Goal: Task Accomplishment & Management: Use online tool/utility

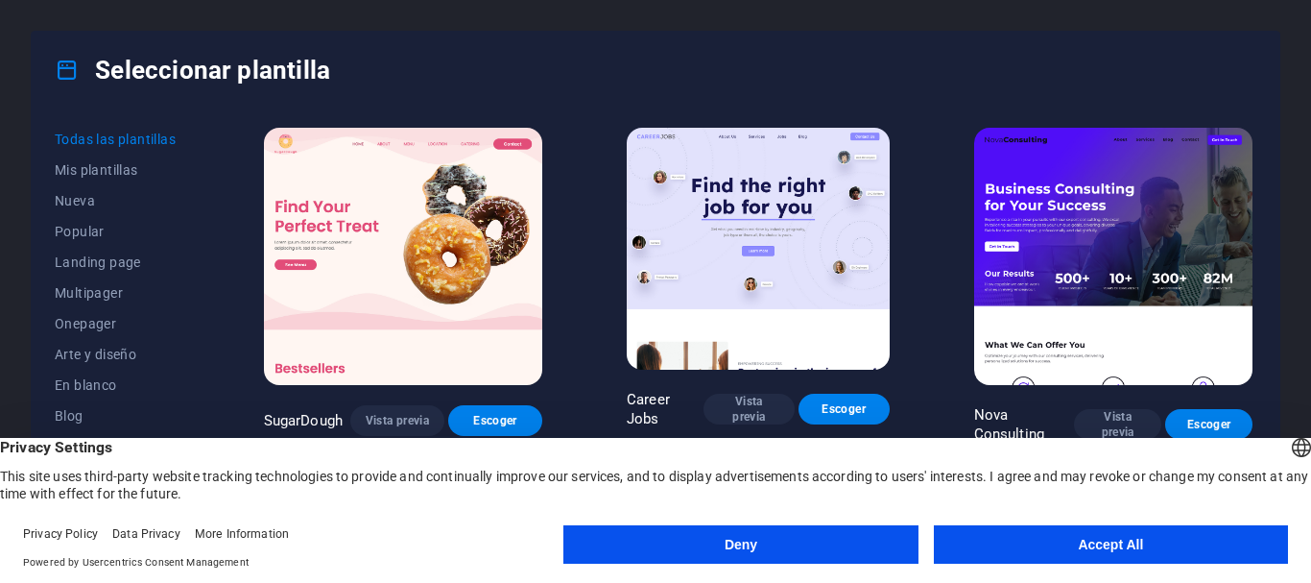
click at [1128, 538] on button "Accept All" at bounding box center [1111, 544] width 354 height 38
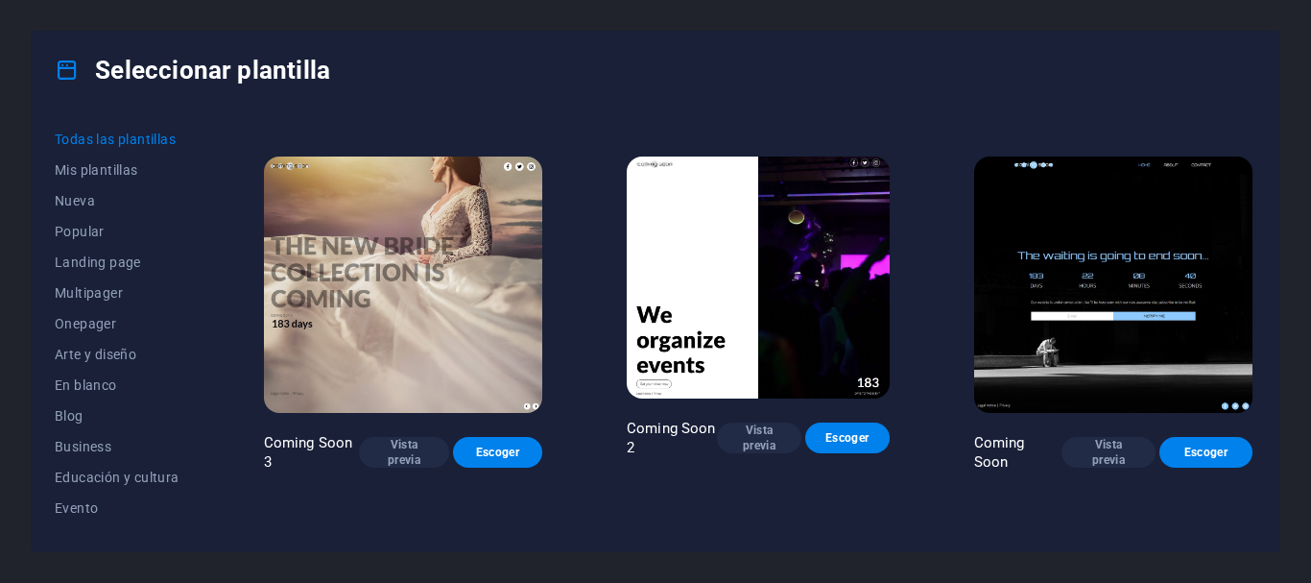
scroll to position [21075, 0]
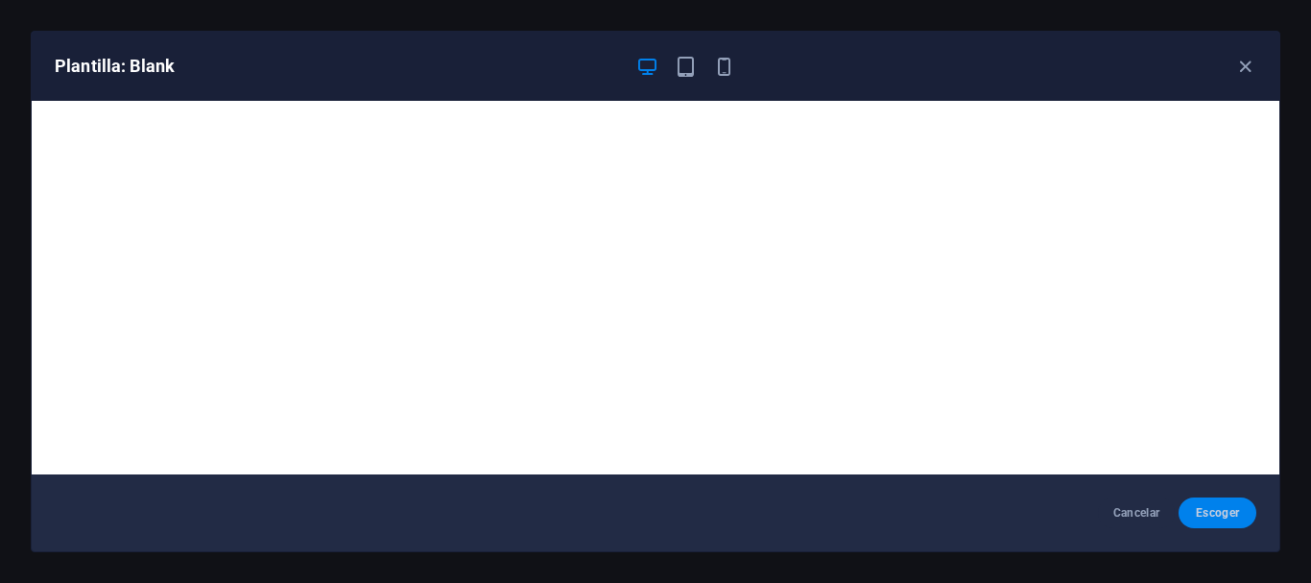
click at [1215, 510] on span "Escoger" at bounding box center [1217, 512] width 47 height 15
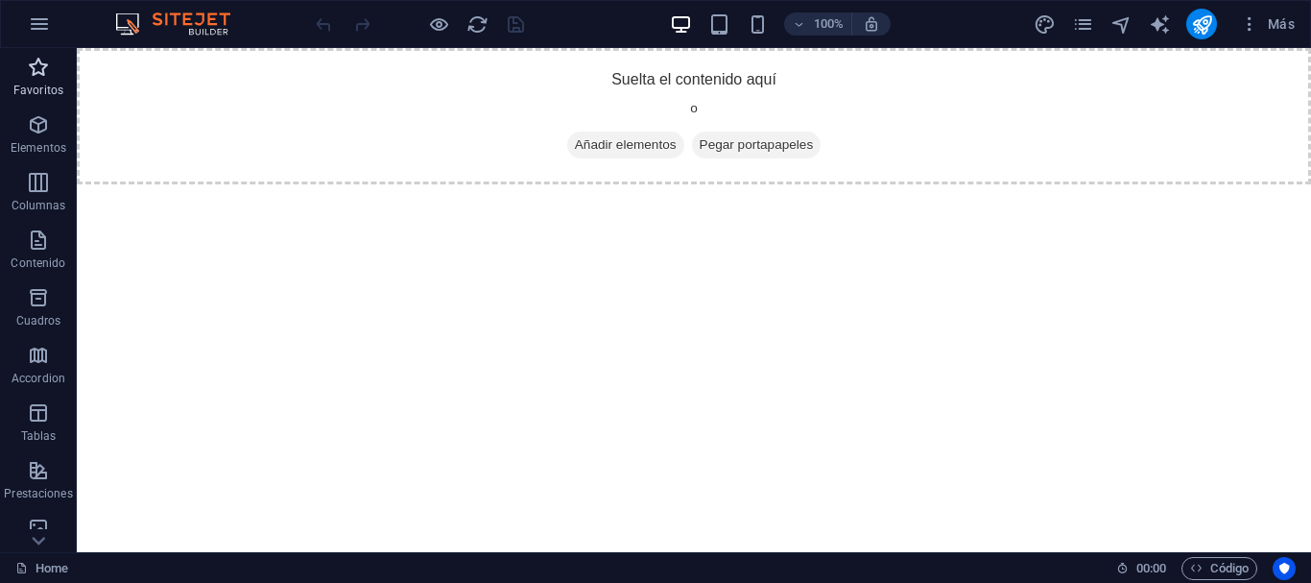
click at [43, 74] on icon "button" at bounding box center [38, 67] width 23 height 23
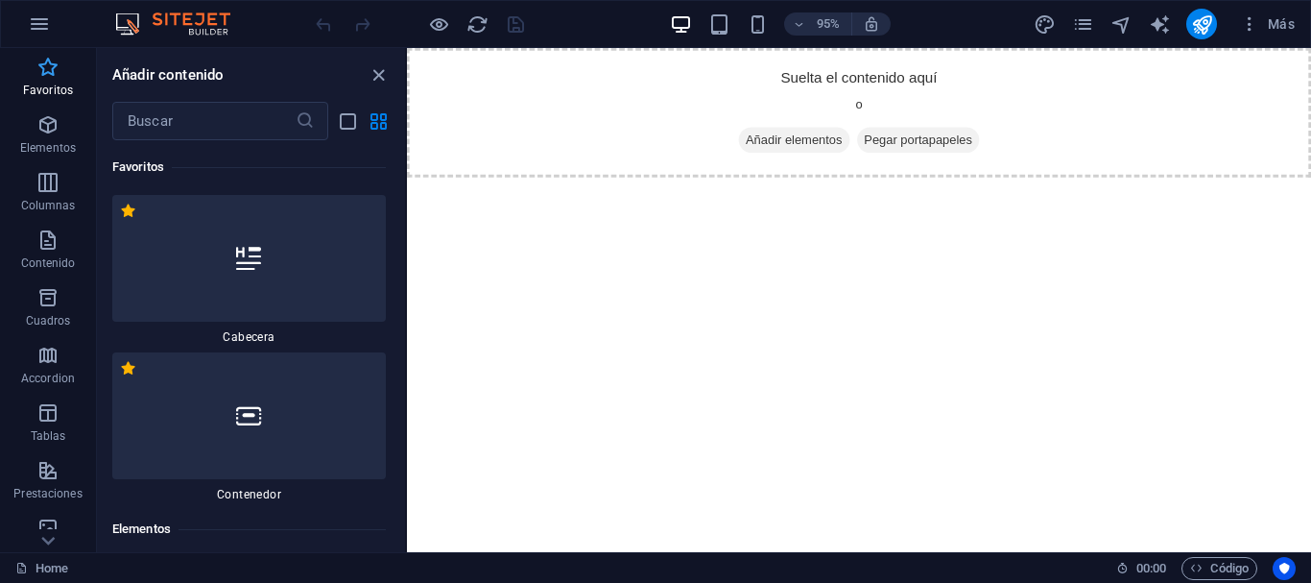
click at [43, 74] on icon "button" at bounding box center [47, 67] width 23 height 23
click at [46, 73] on icon "button" at bounding box center [47, 67] width 23 height 23
click at [48, 109] on button "Elementos" at bounding box center [48, 135] width 96 height 58
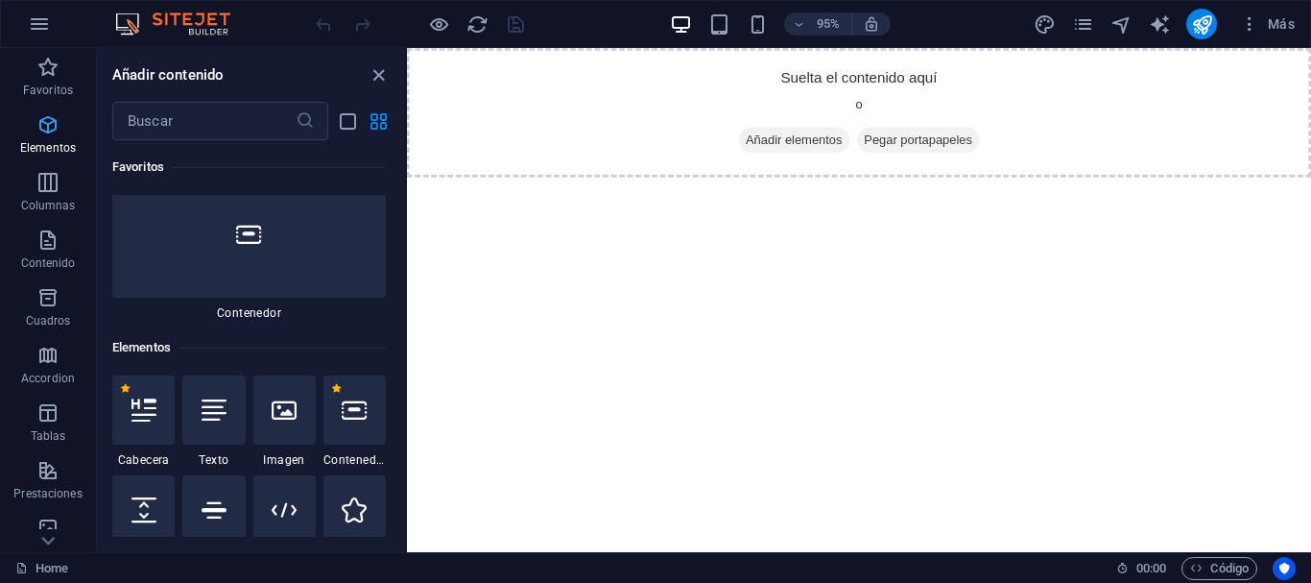
scroll to position [362, 0]
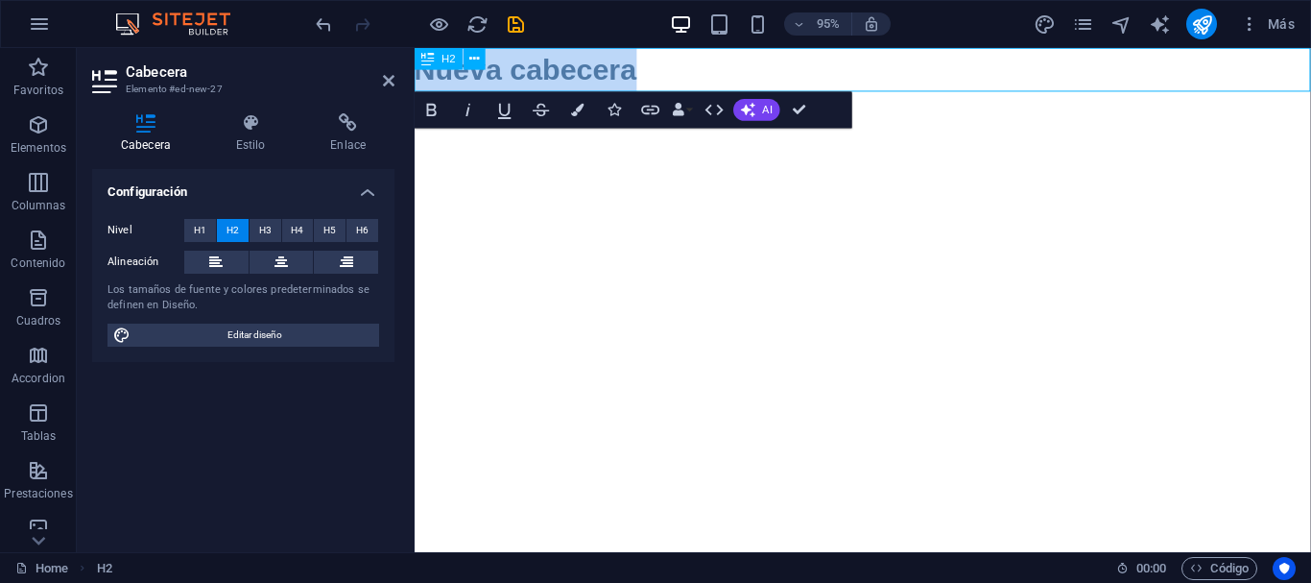
click at [606, 65] on h2 "Nueva cabecera" at bounding box center [887, 71] width 944 height 46
drag, startPoint x: 503, startPoint y: 69, endPoint x: 360, endPoint y: 70, distance: 143.0
click at [415, 70] on html "Skip to main content Nueva cabecera" at bounding box center [887, 71] width 944 height 46
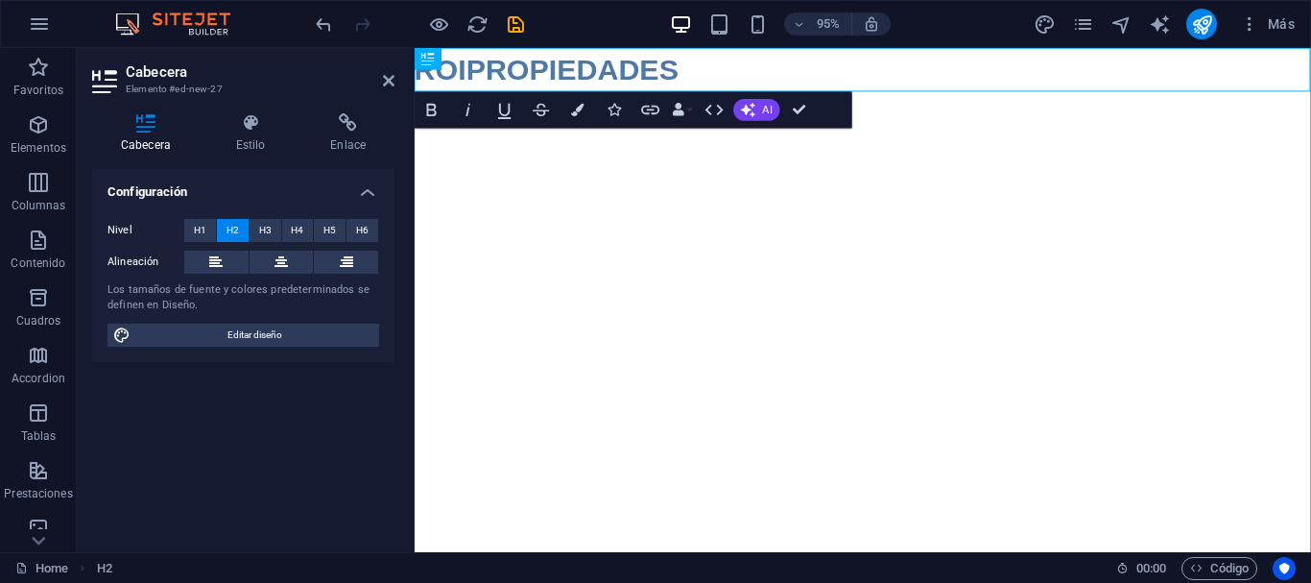
click at [623, 94] on html "Skip to main content ROIPROPIEDADES" at bounding box center [887, 71] width 944 height 46
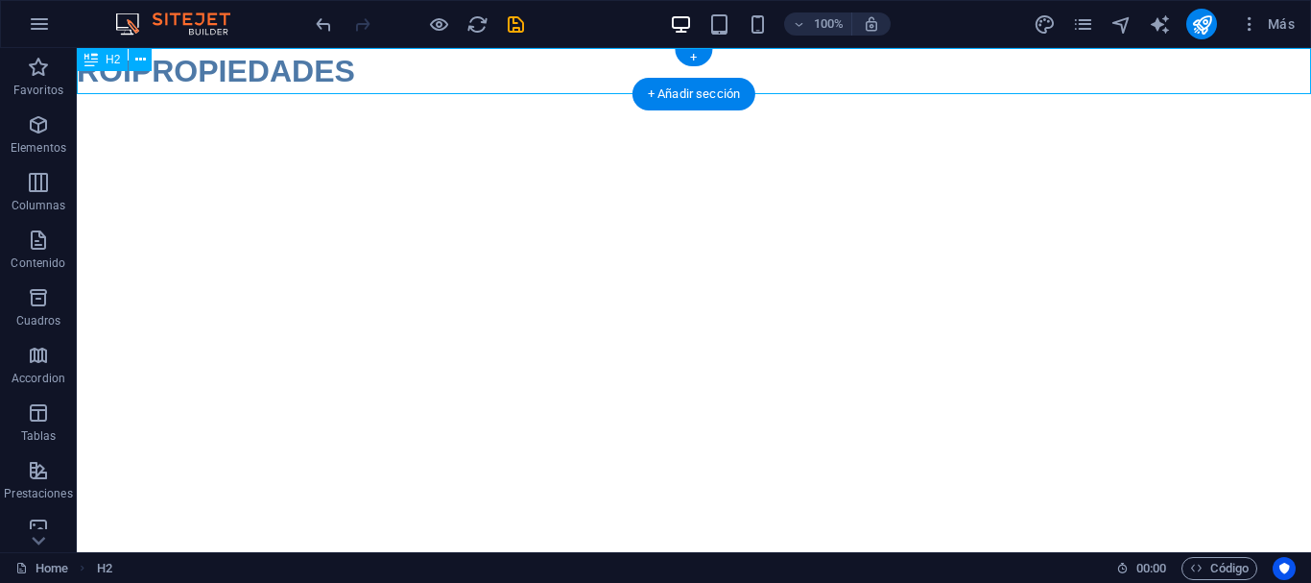
click at [369, 63] on div "ROIPROPIEDADES" at bounding box center [694, 71] width 1234 height 46
click at [310, 68] on div "ROIPROPIEDADES" at bounding box center [694, 71] width 1234 height 46
click at [112, 60] on span "H2" at bounding box center [113, 60] width 14 height 12
click at [145, 58] on icon at bounding box center [140, 60] width 11 height 20
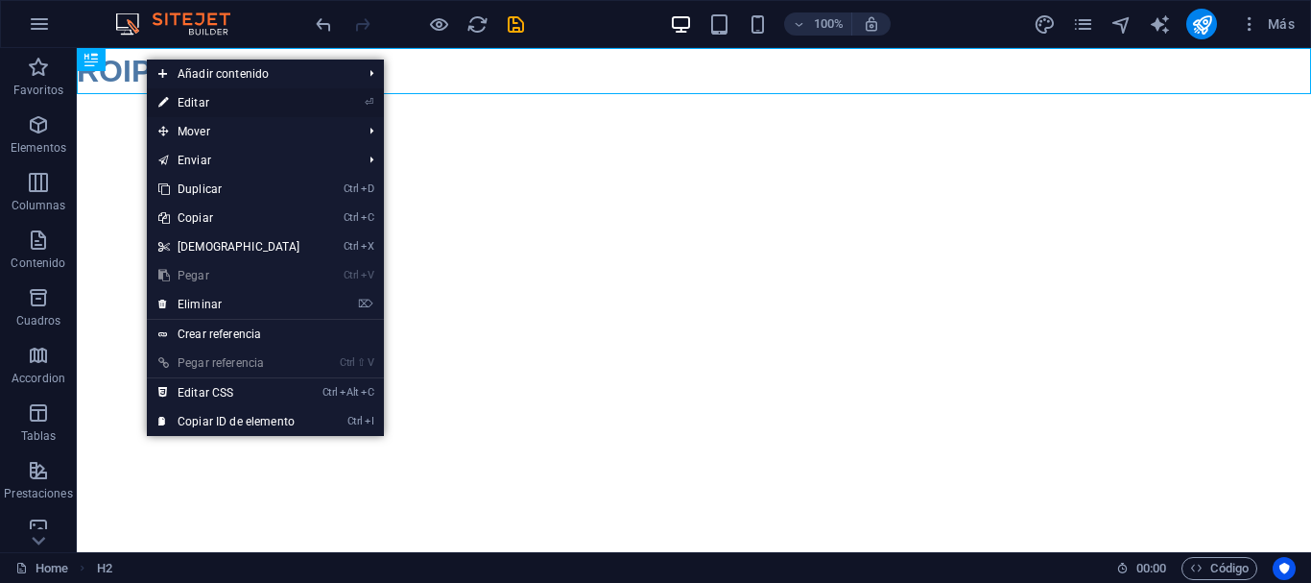
click at [195, 95] on link "⏎ Editar" at bounding box center [229, 102] width 165 height 29
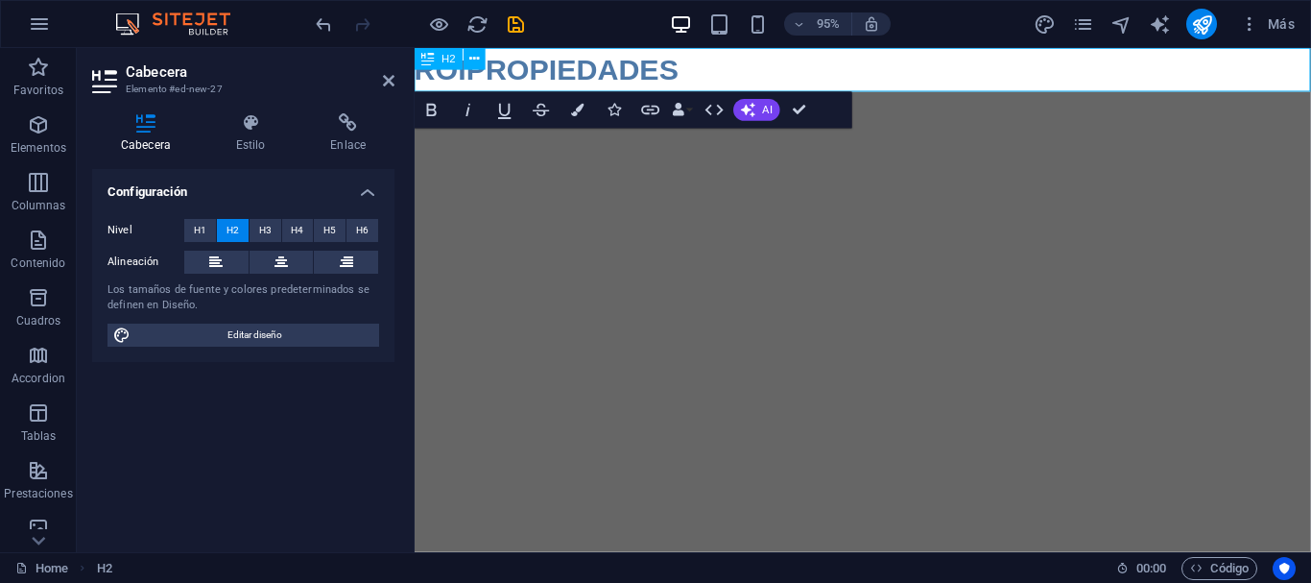
click at [717, 65] on h2 "ROIPROPIEDADES" at bounding box center [887, 71] width 944 height 46
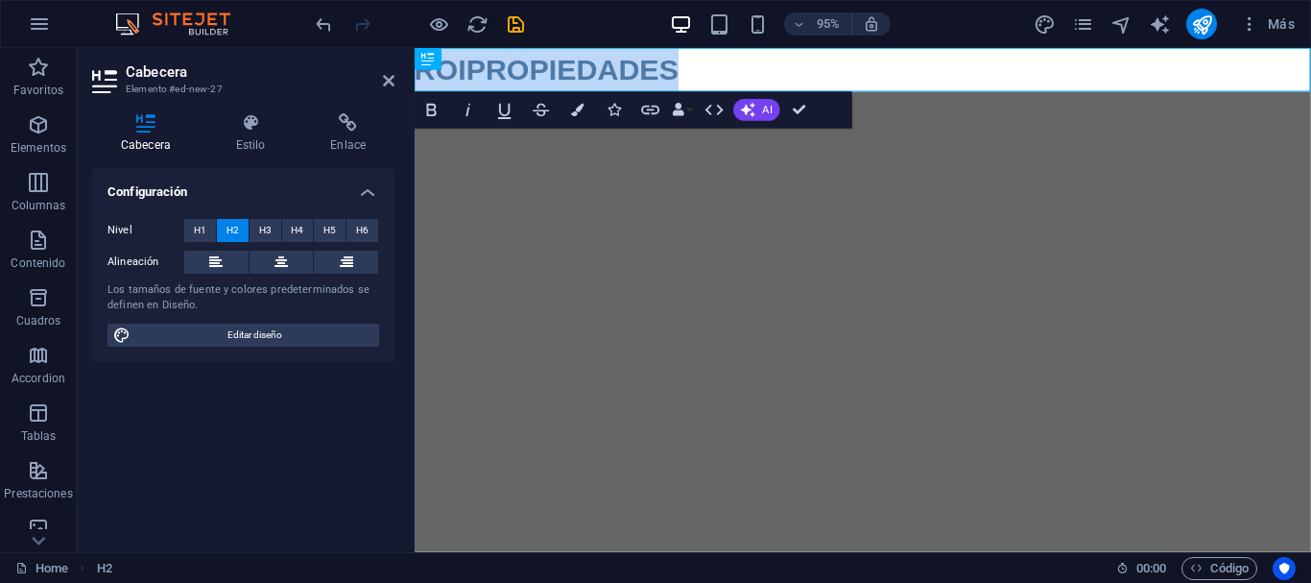
drag, startPoint x: 726, startPoint y: 65, endPoint x: 358, endPoint y: 66, distance: 367.6
click at [415, 66] on html "Skip to main content ROIPROPIEDADES" at bounding box center [887, 71] width 944 height 46
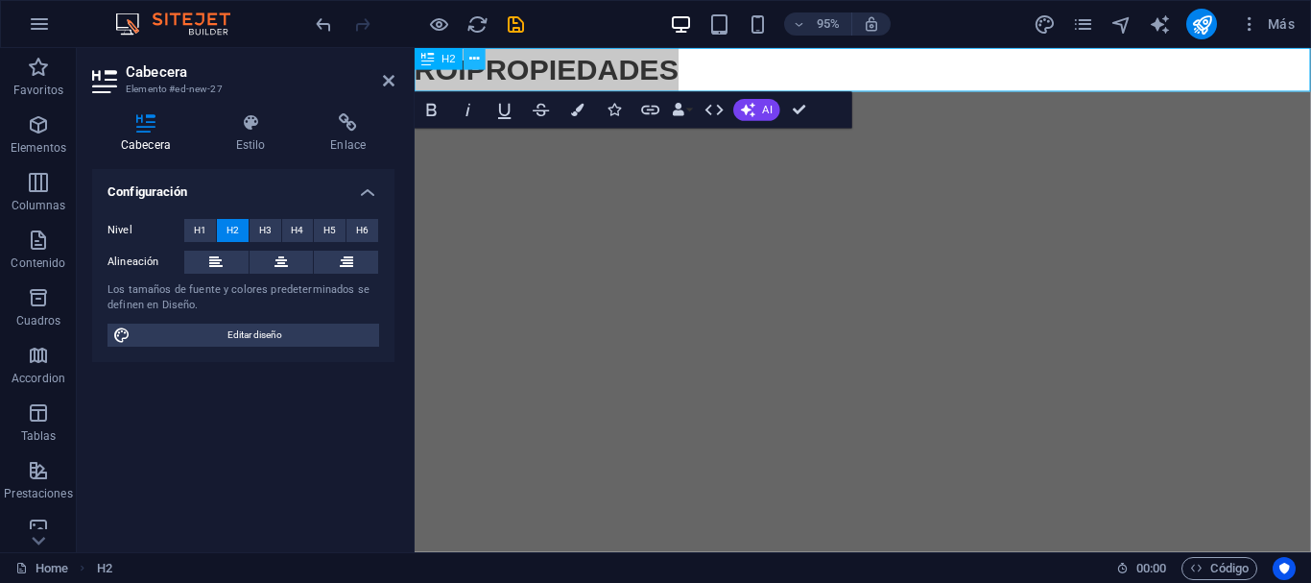
click at [478, 60] on icon at bounding box center [475, 58] width 10 height 19
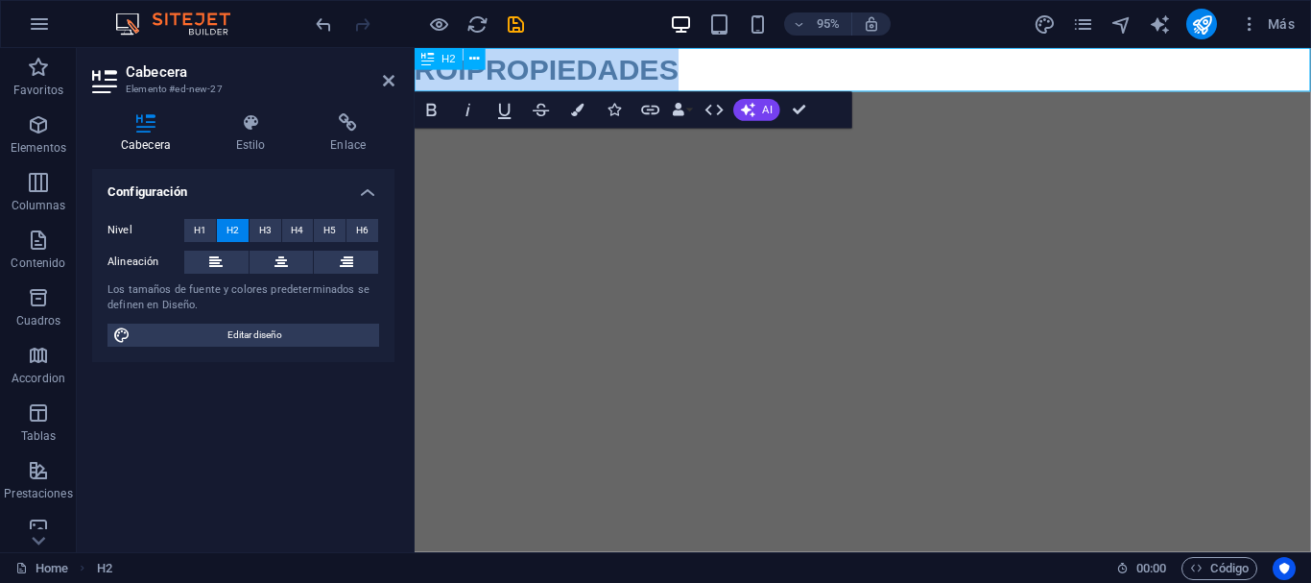
click at [891, 65] on h2 "ROIPROPIEDADES" at bounding box center [887, 71] width 944 height 46
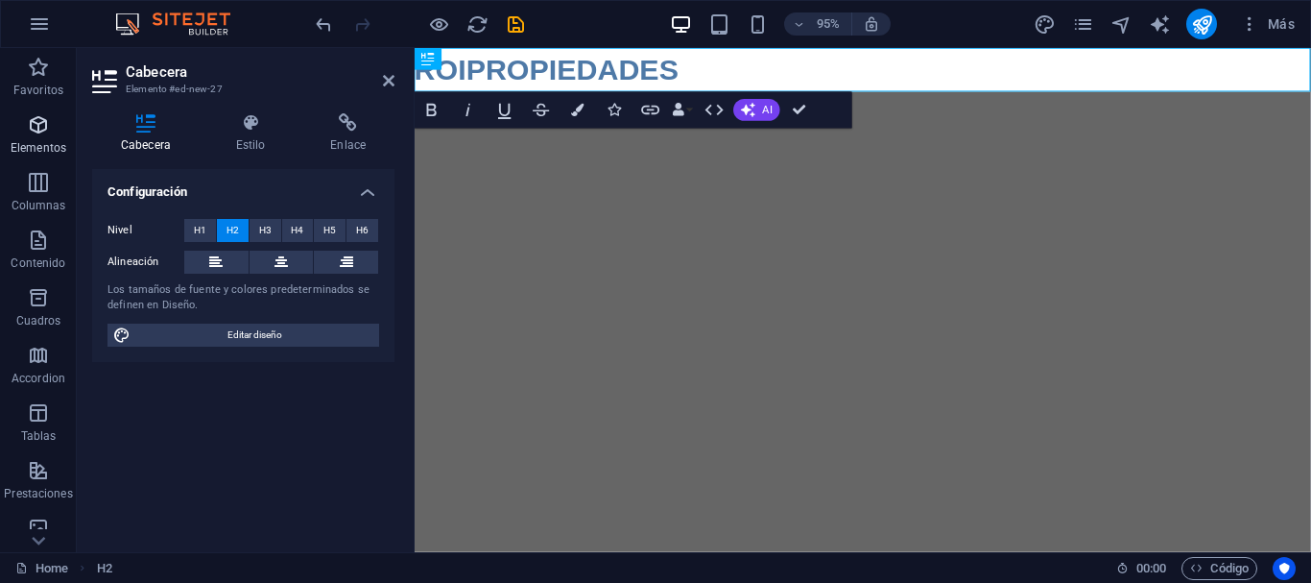
click at [42, 138] on span "Elementos" at bounding box center [38, 136] width 77 height 46
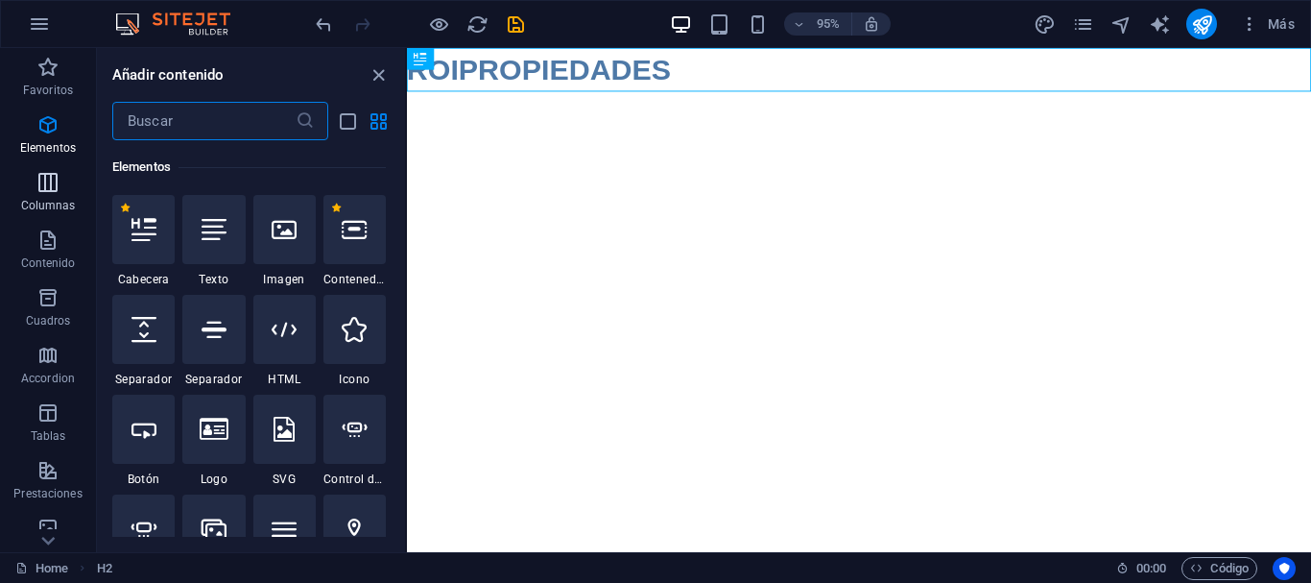
click at [51, 195] on span "Columnas" at bounding box center [48, 194] width 96 height 46
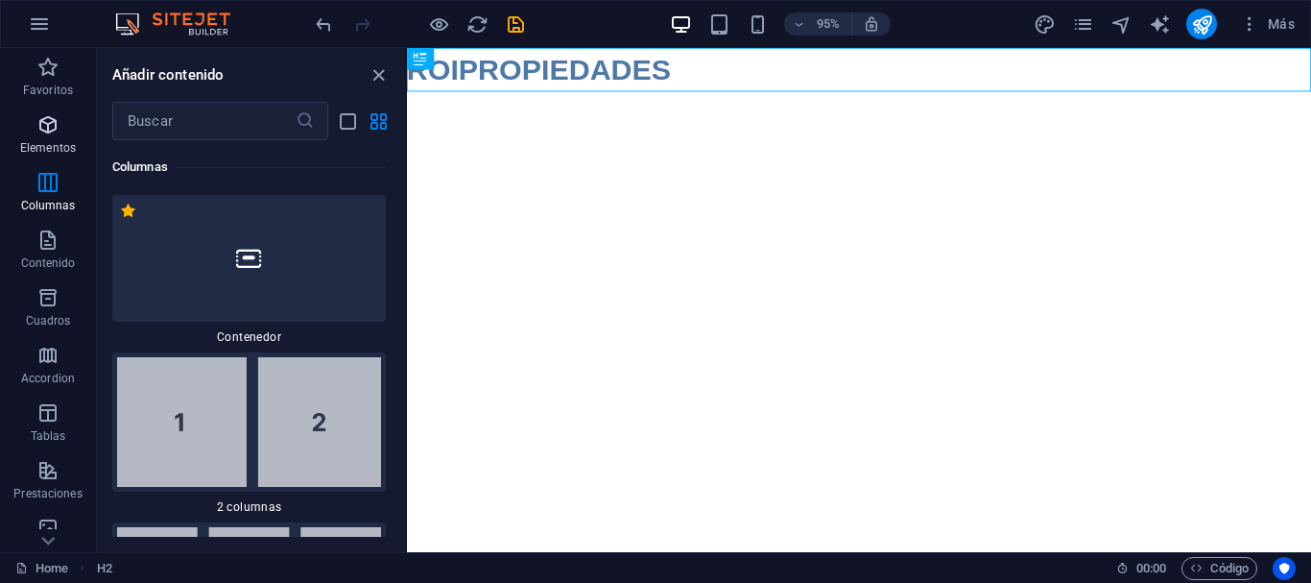
click at [49, 151] on p "Elementos" at bounding box center [48, 147] width 56 height 15
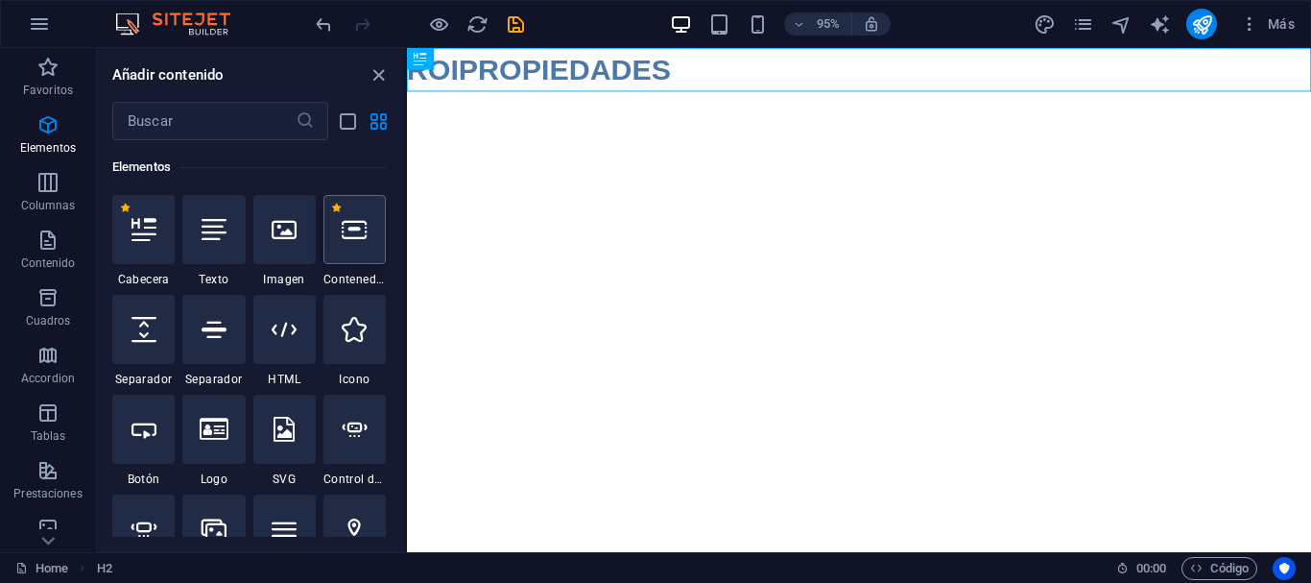
click at [356, 235] on icon at bounding box center [354, 229] width 25 height 25
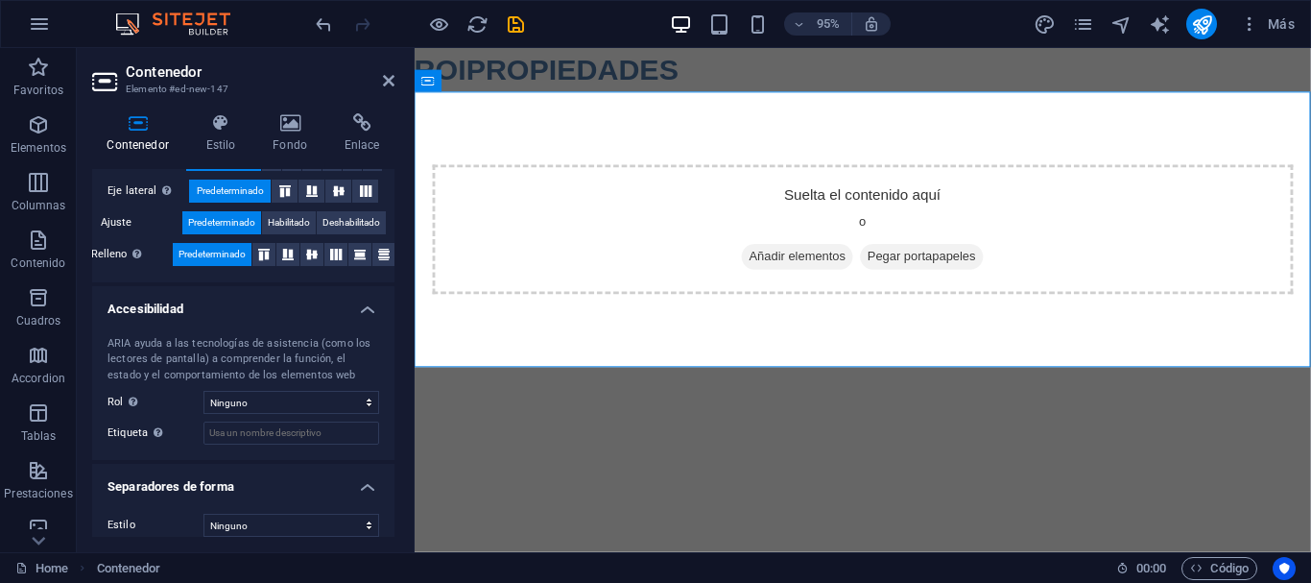
scroll to position [399, 0]
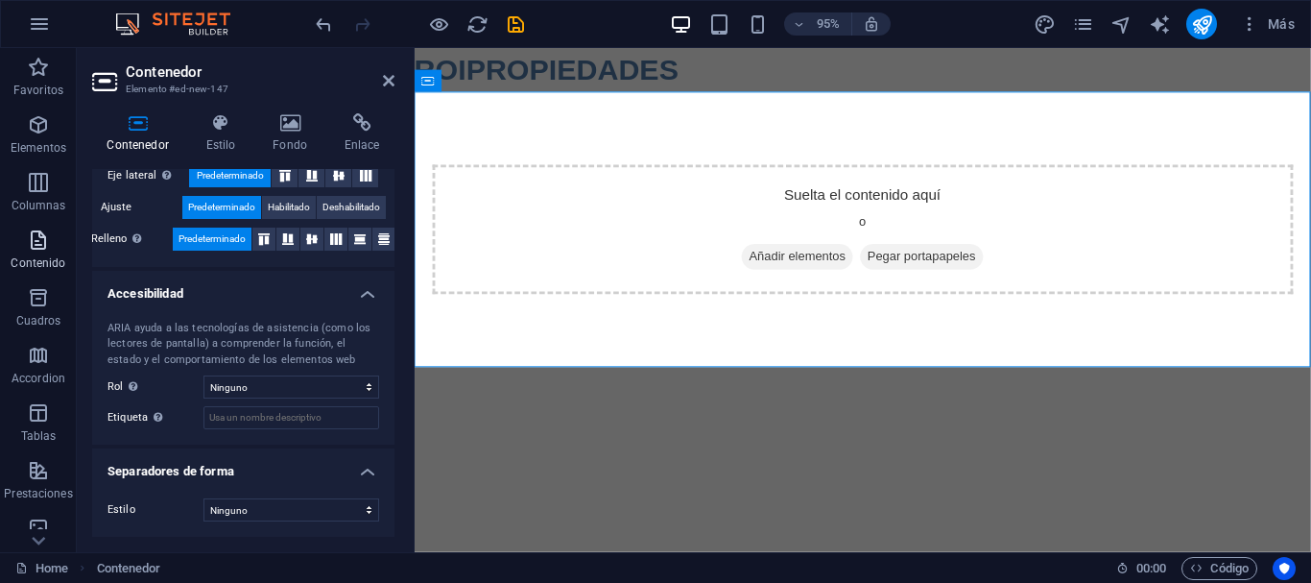
click at [43, 240] on icon "button" at bounding box center [38, 239] width 23 height 23
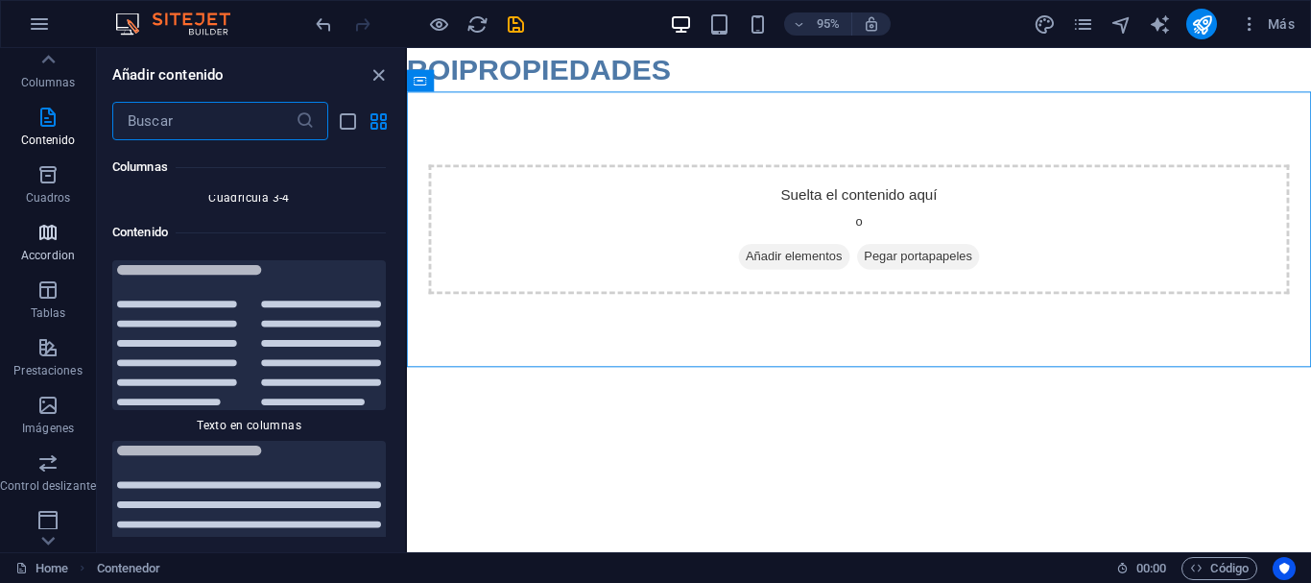
scroll to position [96, 0]
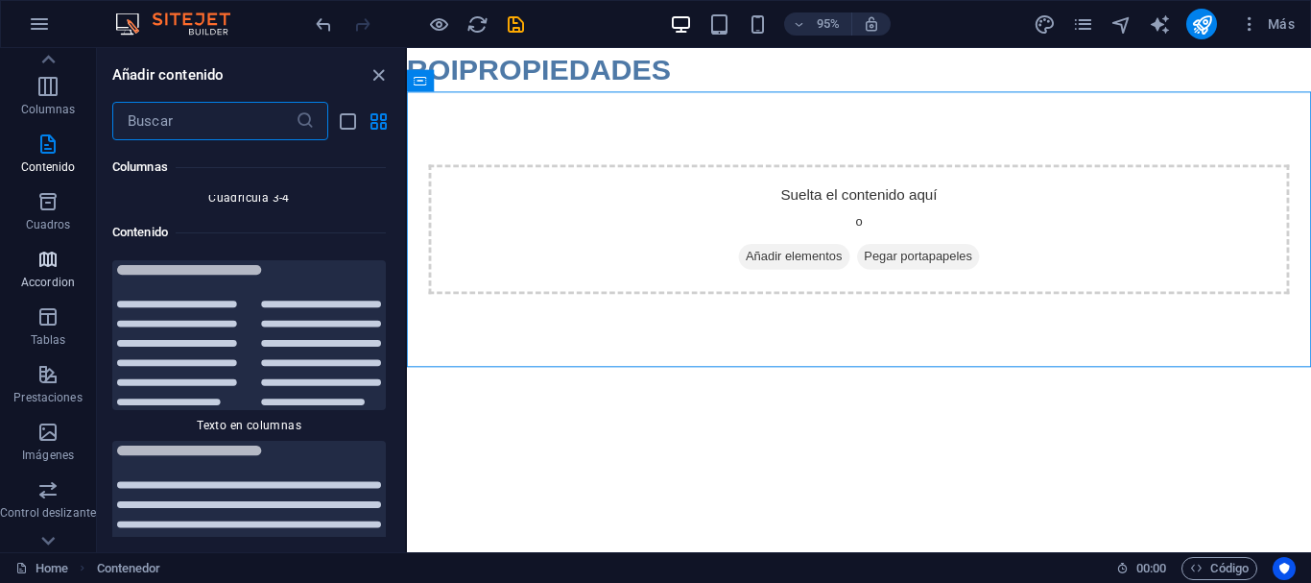
click at [48, 255] on icon "button" at bounding box center [47, 259] width 23 height 23
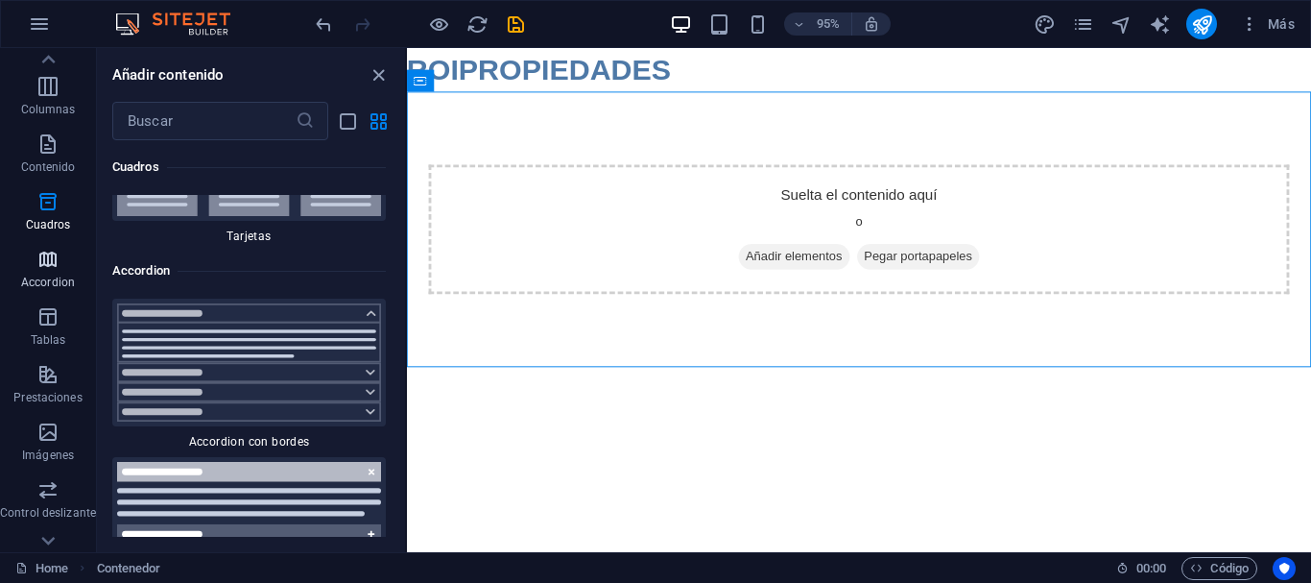
scroll to position [11828, 0]
click at [60, 327] on span "Tablas" at bounding box center [48, 328] width 96 height 46
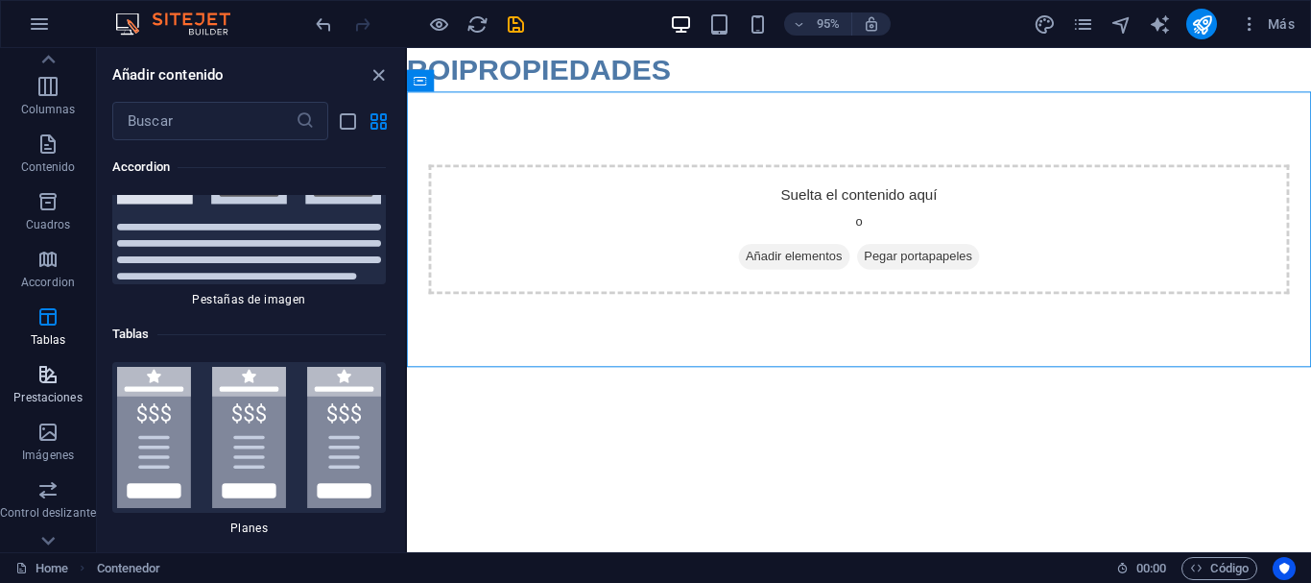
scroll to position [12870, 0]
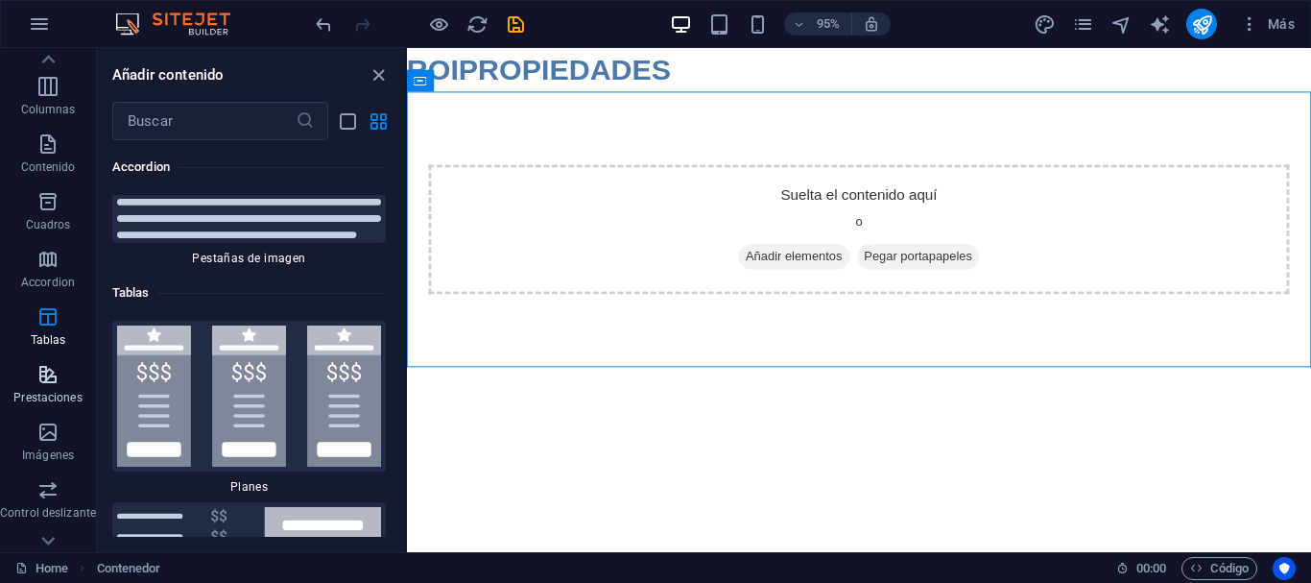
click at [52, 380] on icon "button" at bounding box center [47, 374] width 23 height 23
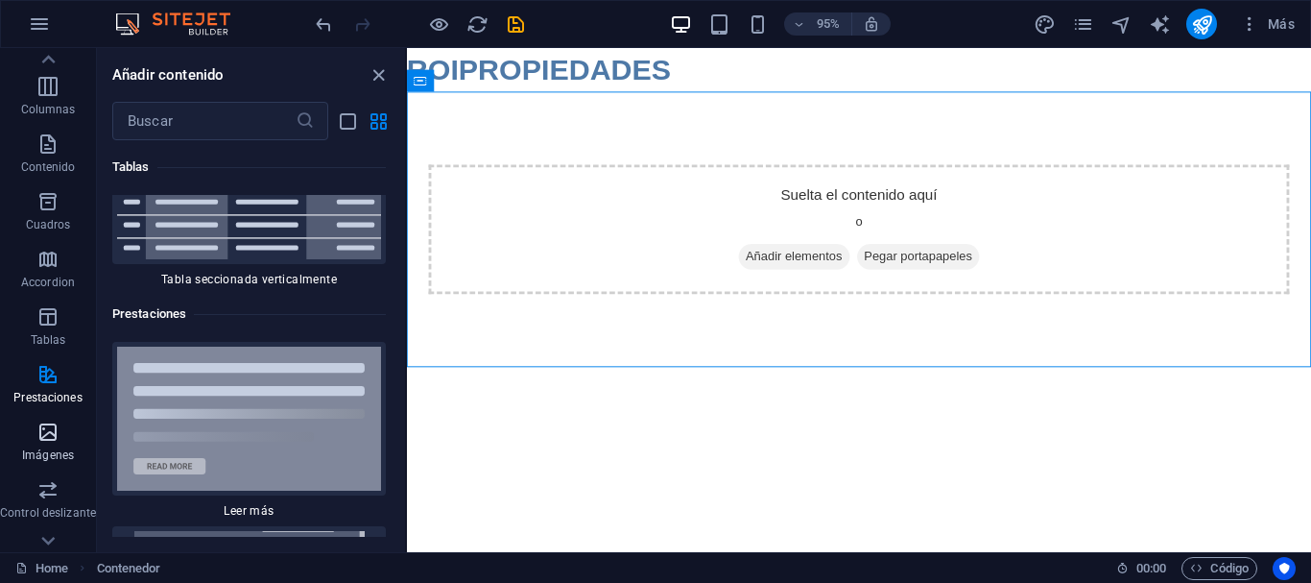
click at [50, 426] on icon "button" at bounding box center [47, 431] width 23 height 23
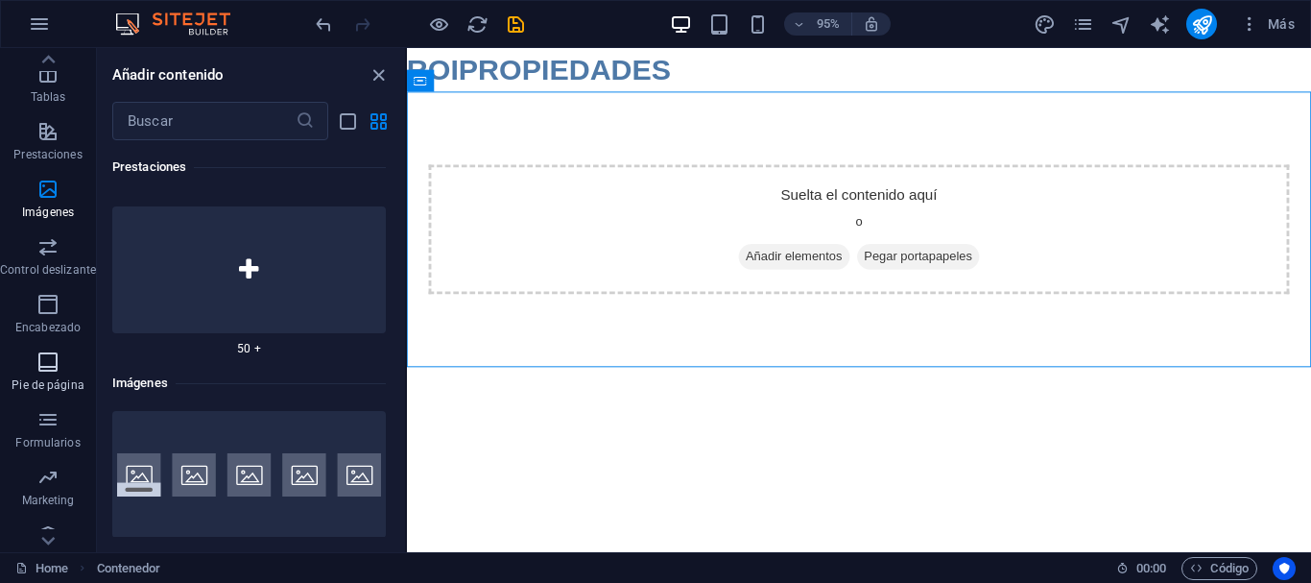
scroll to position [360, 0]
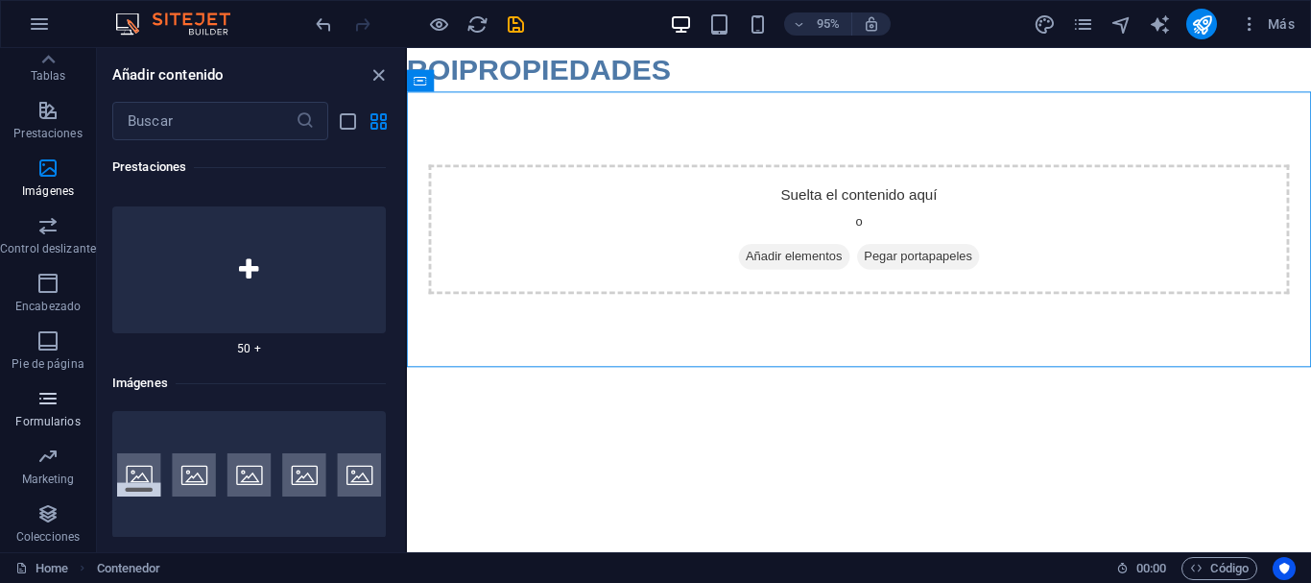
click at [52, 400] on icon "button" at bounding box center [47, 398] width 23 height 23
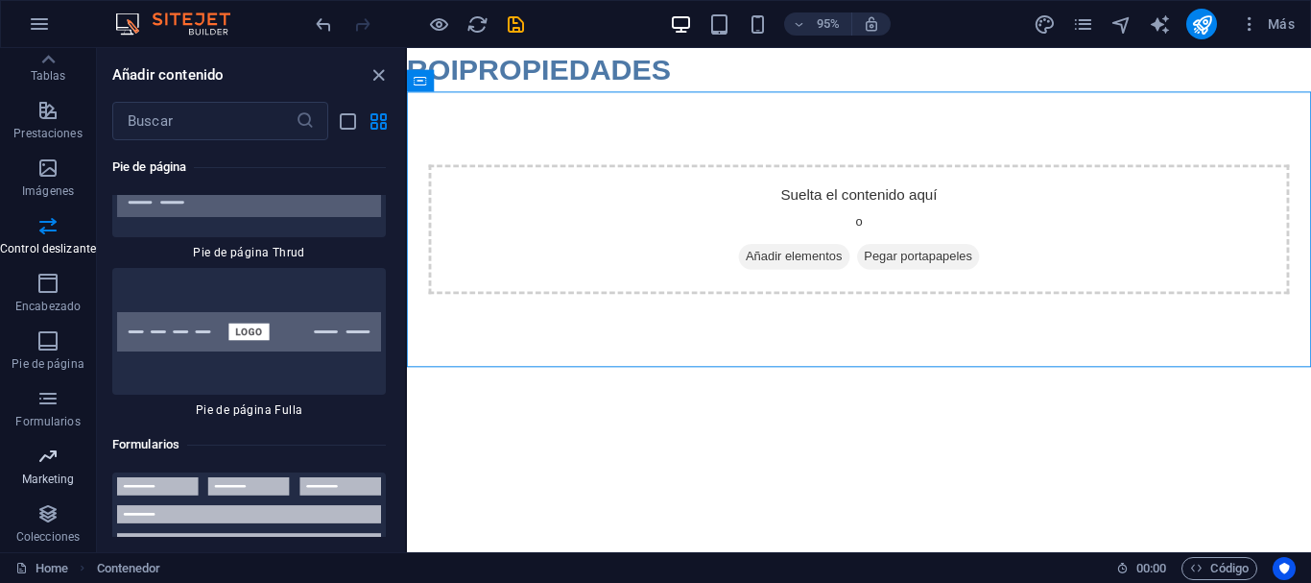
scroll to position [28132, 0]
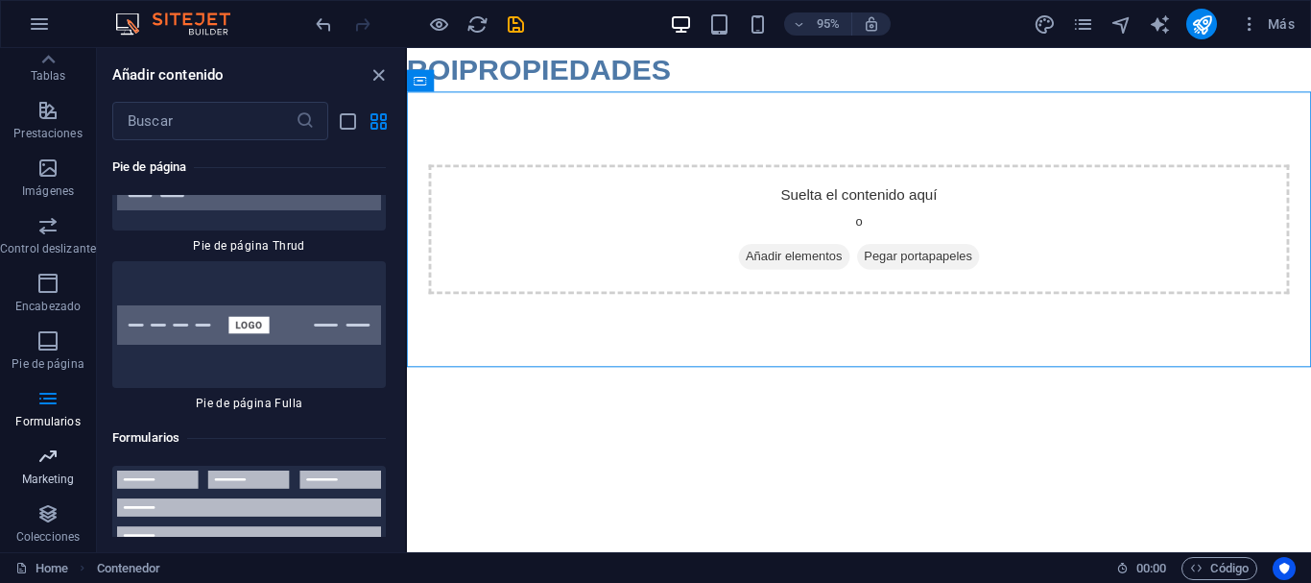
click at [54, 466] on icon "button" at bounding box center [47, 455] width 23 height 23
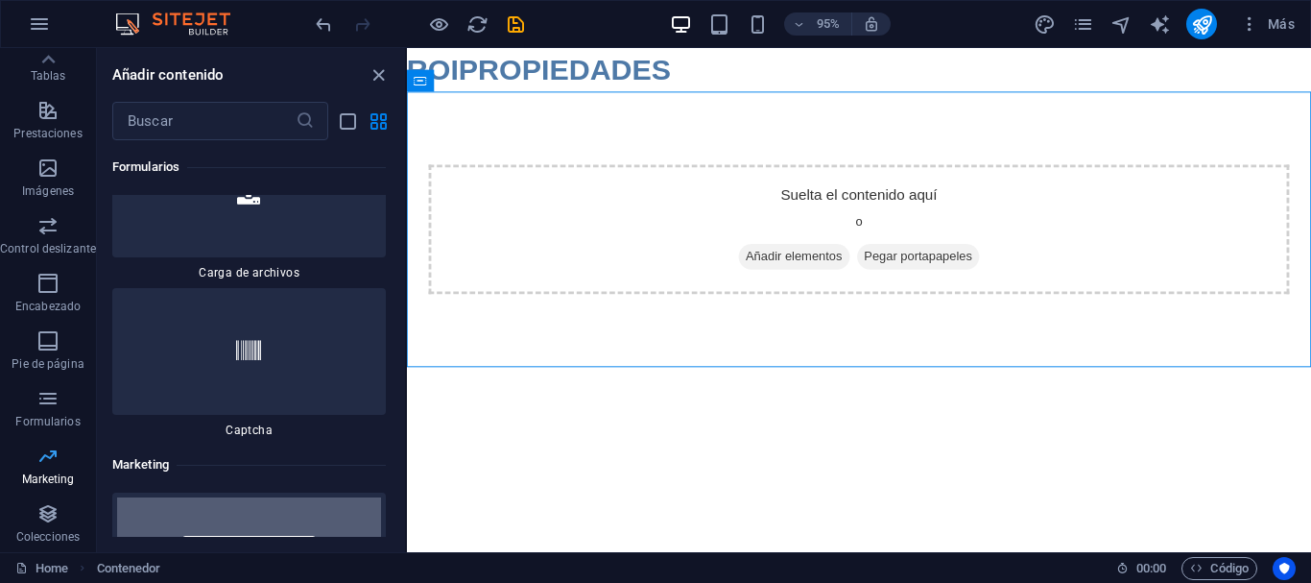
scroll to position [31226, 0]
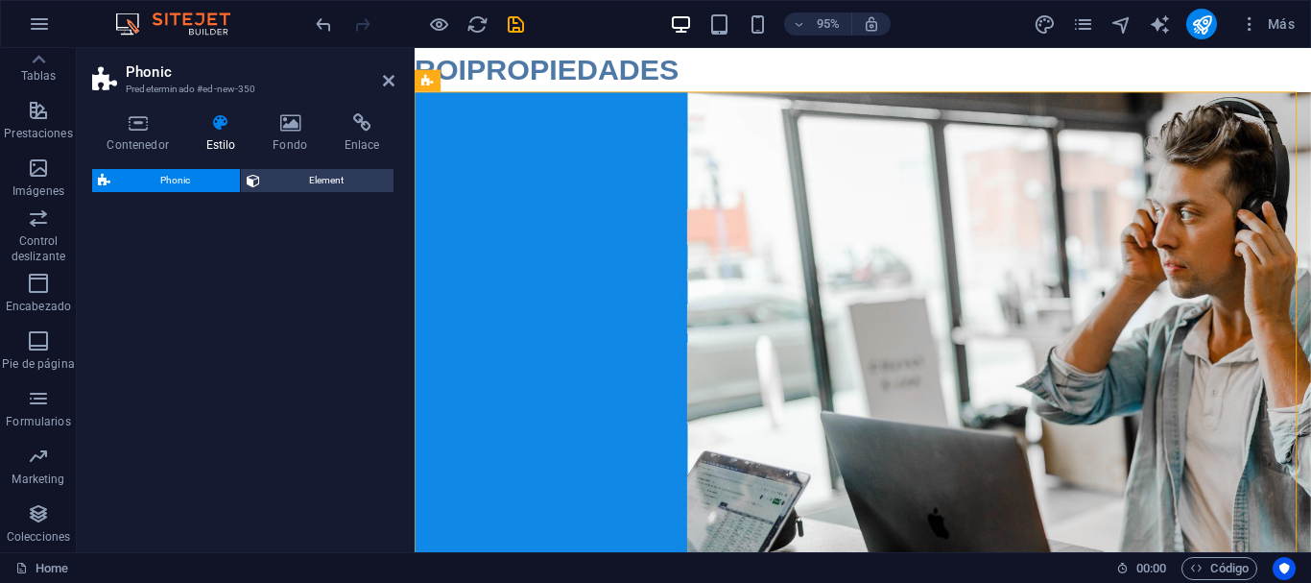
select select "%"
select select "rem"
select select "px"
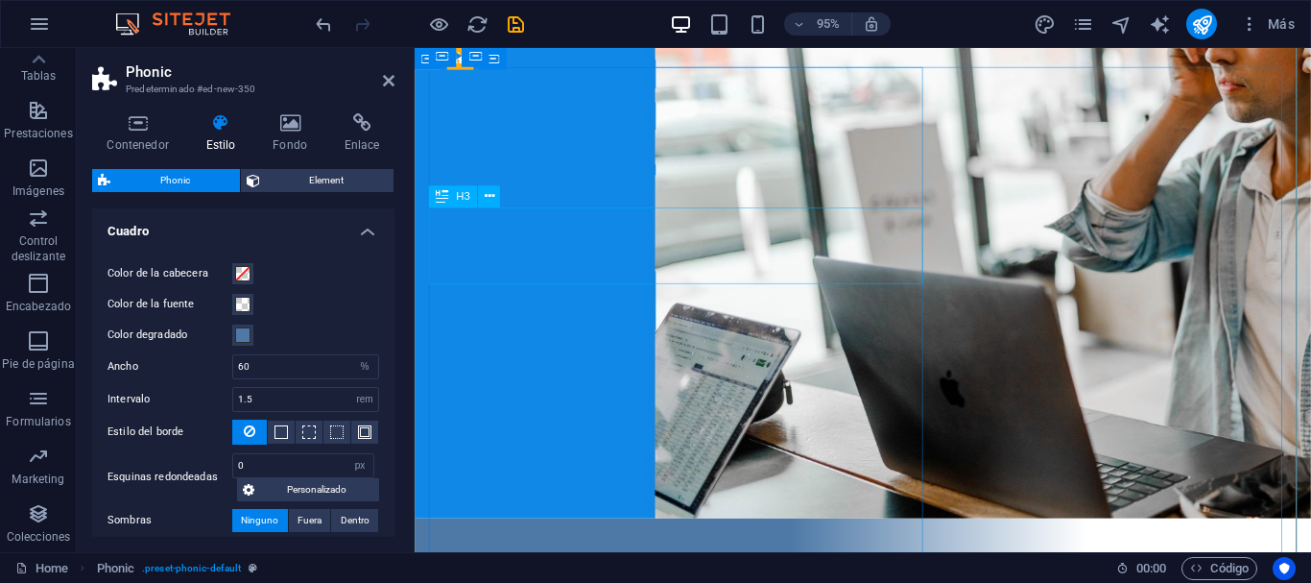
scroll to position [67, 0]
